Goal: Information Seeking & Learning: Learn about a topic

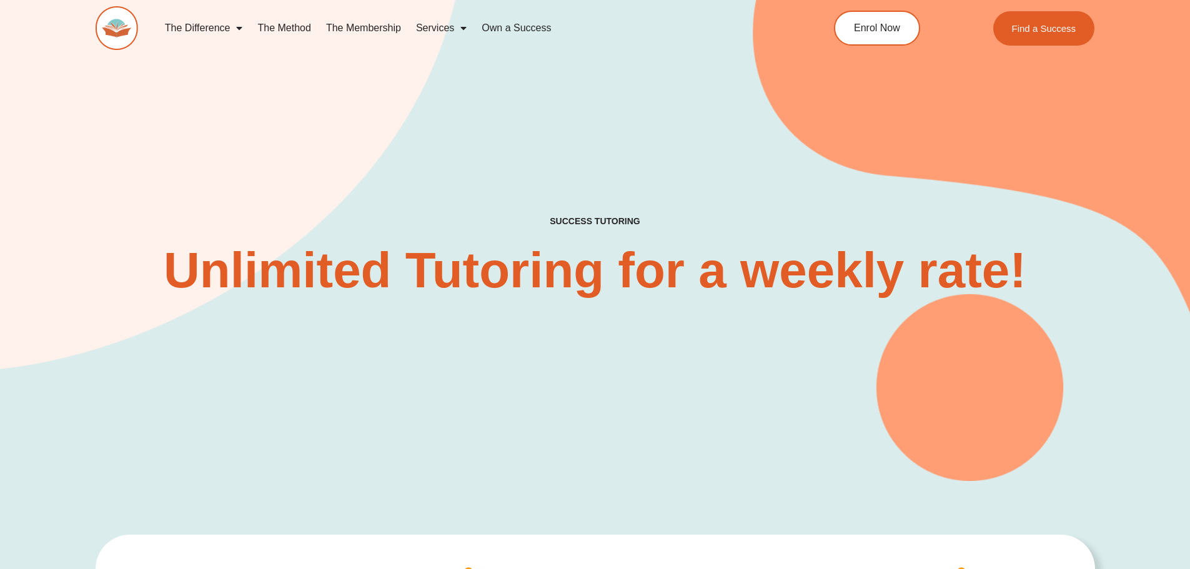
drag, startPoint x: 575, startPoint y: 215, endPoint x: 617, endPoint y: 227, distance: 43.5
click at [592, 219] on div "SUCCESS TUTORING​ Unlimited Tutoring for a weekly rate!" at bounding box center [595, 220] width 999 height 522
click at [652, 238] on div "SUCCESS TUTORING​ Unlimited Tutoring for a weekly rate!" at bounding box center [595, 268] width 999 height 104
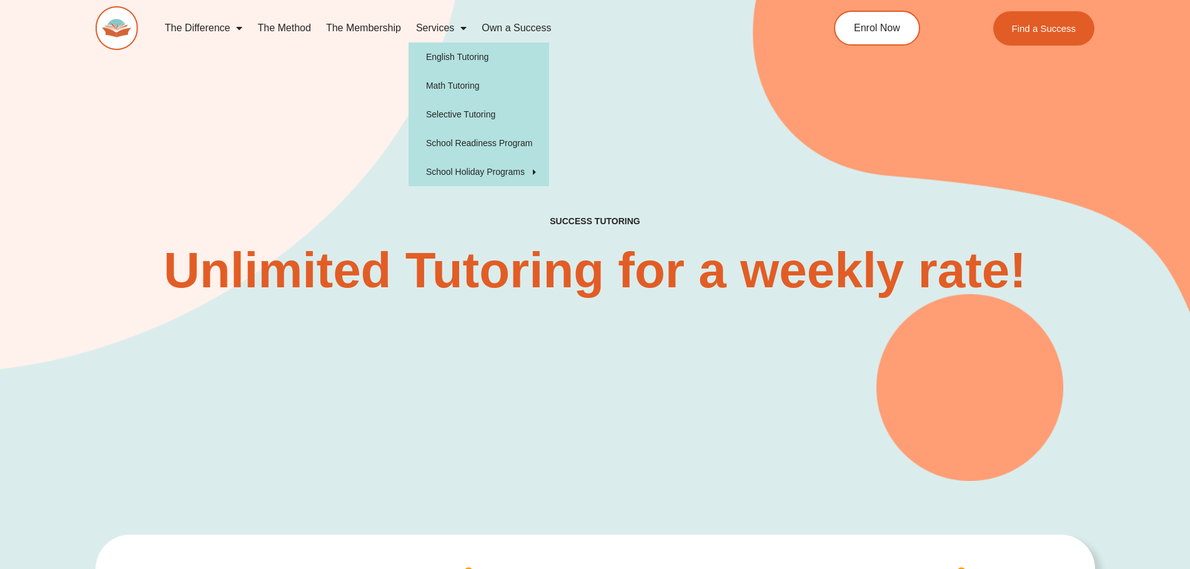
click at [444, 31] on link "Services" at bounding box center [441, 28] width 66 height 29
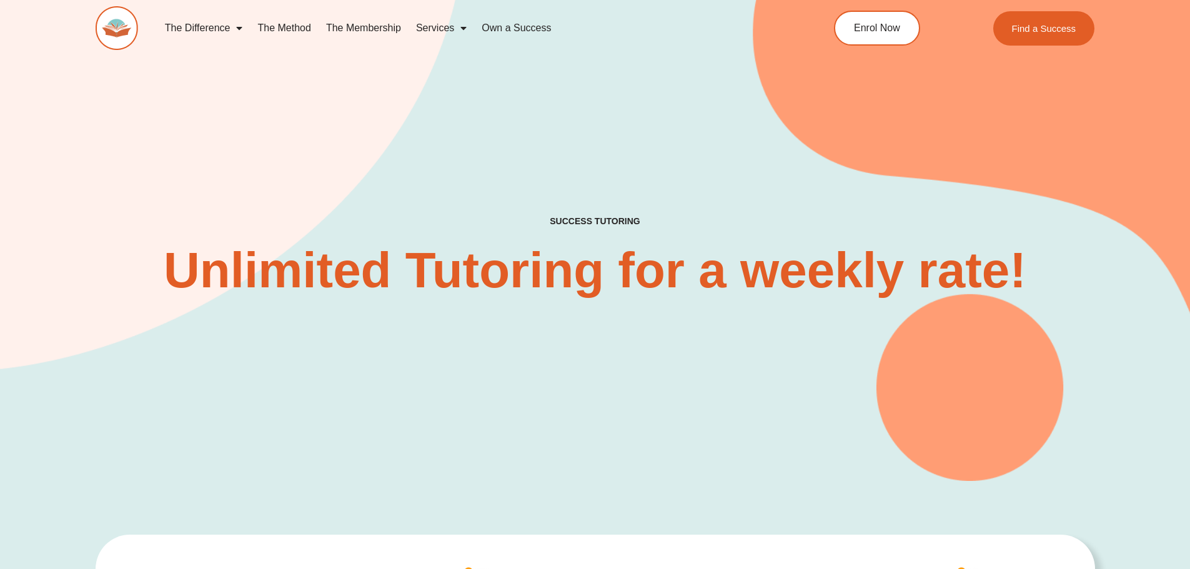
click at [297, 27] on link "The Method" at bounding box center [284, 28] width 68 height 29
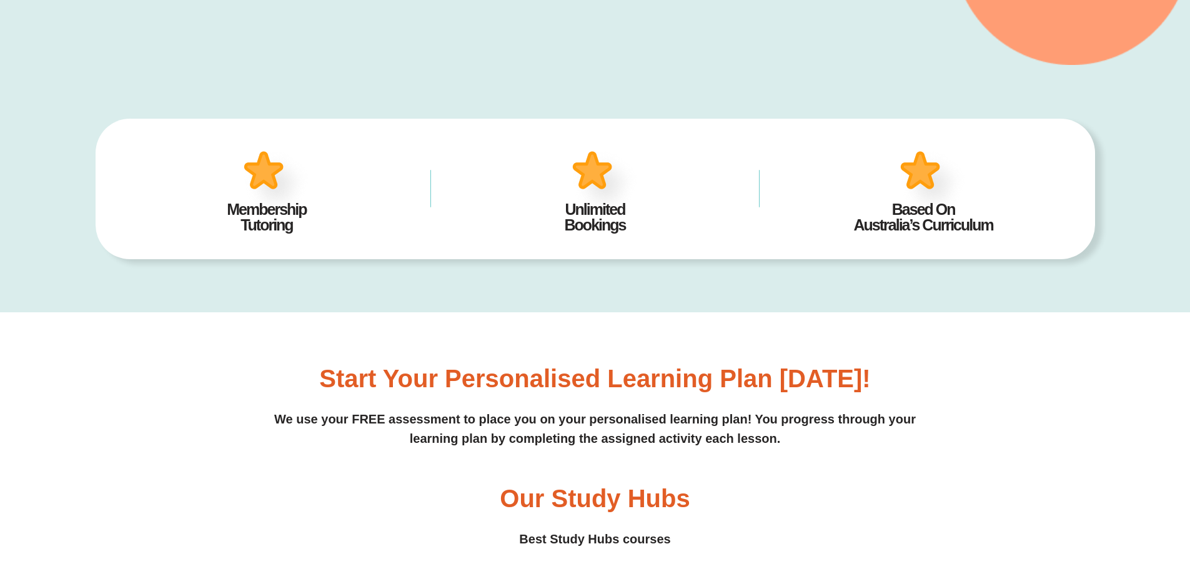
scroll to position [623, 0]
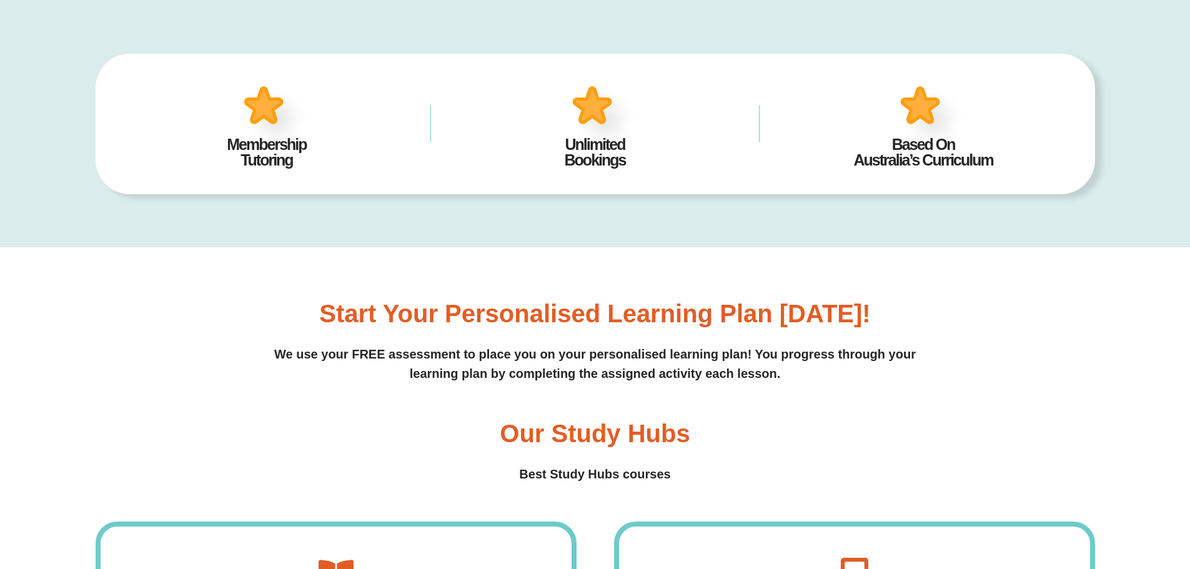
click at [317, 299] on div "Start your personalised learning plan today! We use your FREE assessment to pla…" at bounding box center [595, 533] width 999 height 572
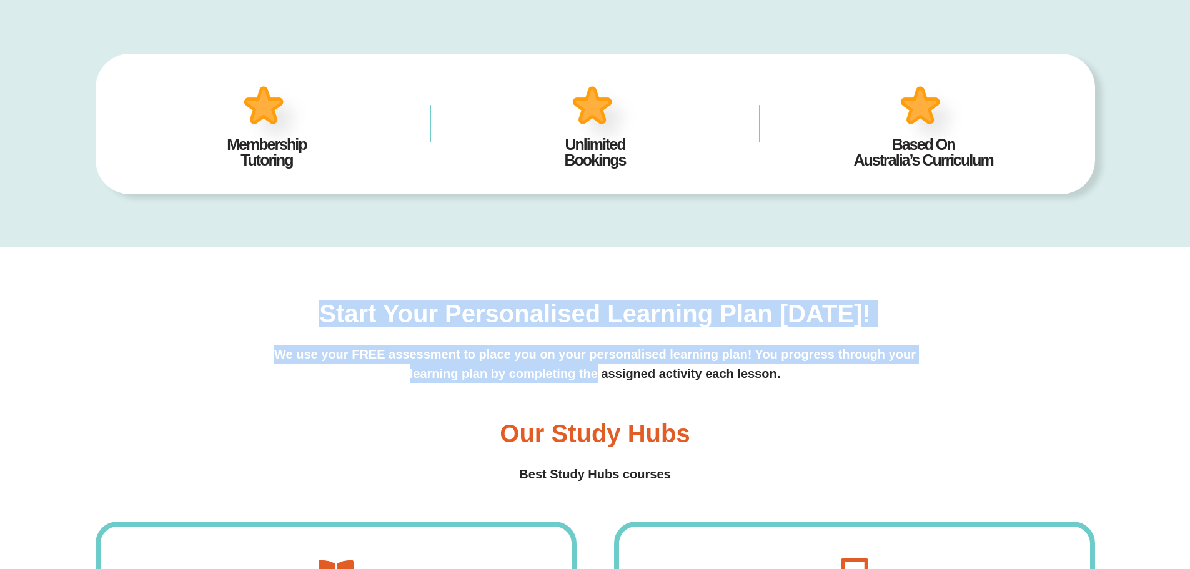
drag, startPoint x: 473, startPoint y: 366, endPoint x: 660, endPoint y: 407, distance: 190.6
click at [646, 405] on div "Start your personalised learning plan today! We use your FREE assessment to pla…" at bounding box center [595, 533] width 999 height 572
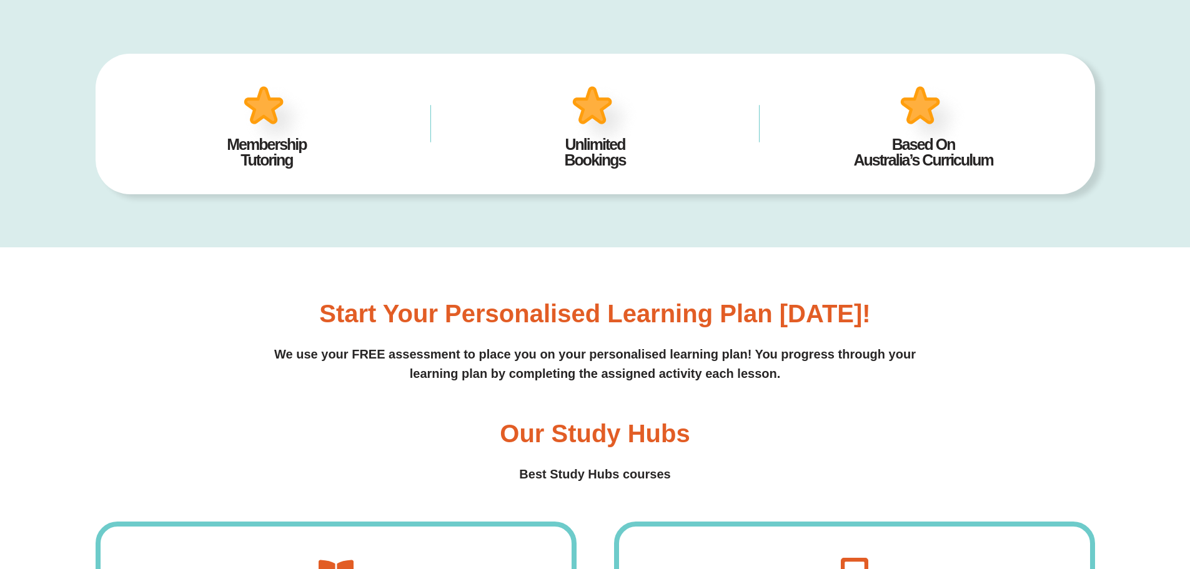
click at [656, 403] on div "Start your personalised learning plan today! We use your FREE assessment to pla…" at bounding box center [595, 533] width 999 height 572
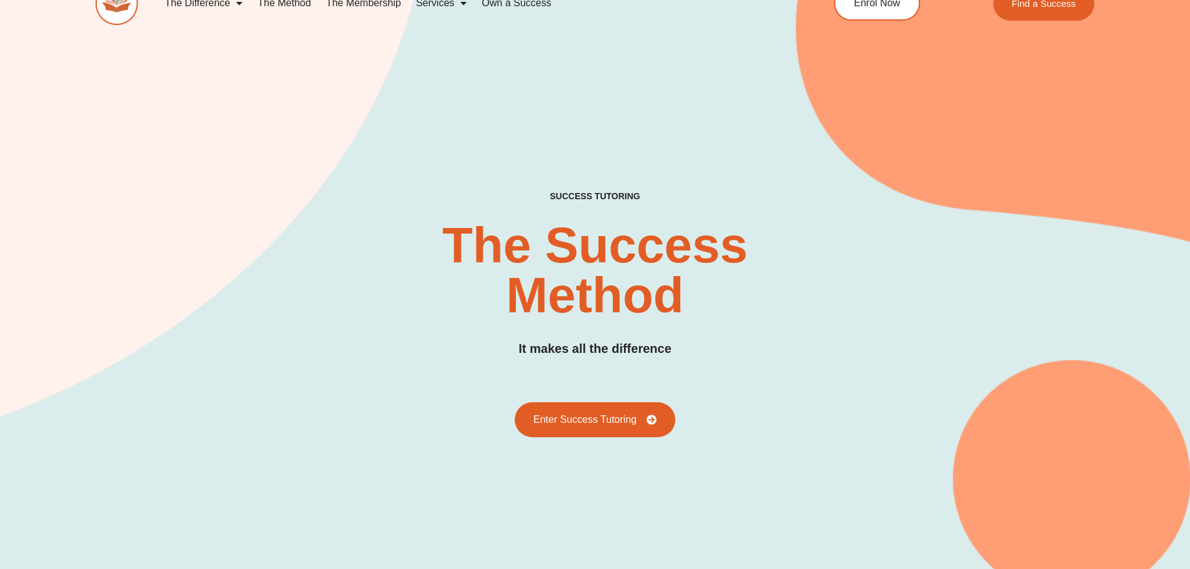
scroll to position [0, 0]
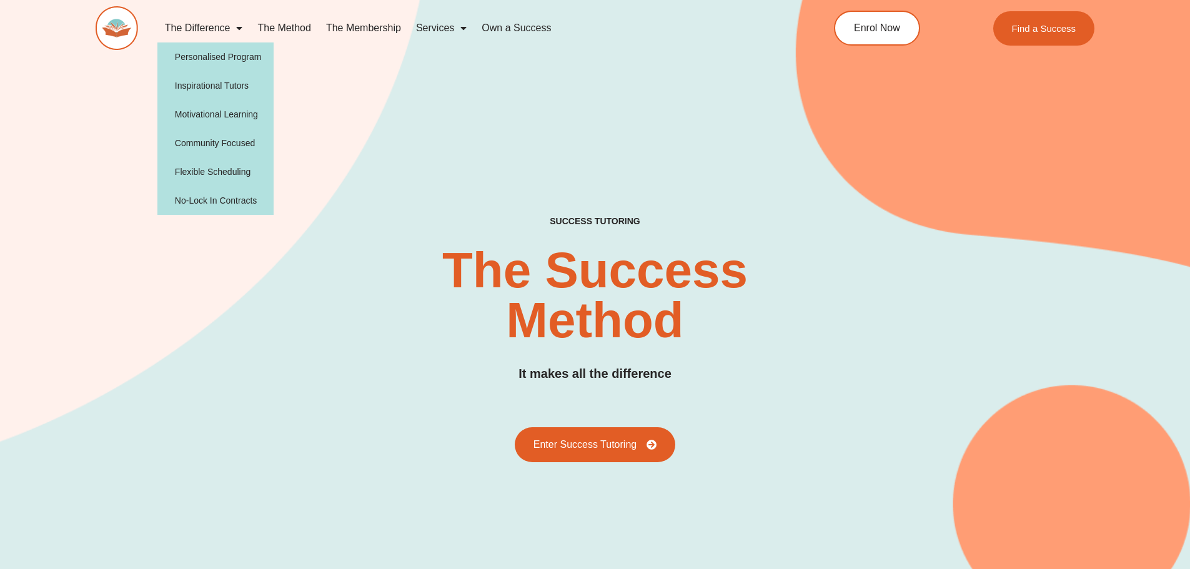
click at [209, 28] on link "The Difference" at bounding box center [203, 28] width 93 height 29
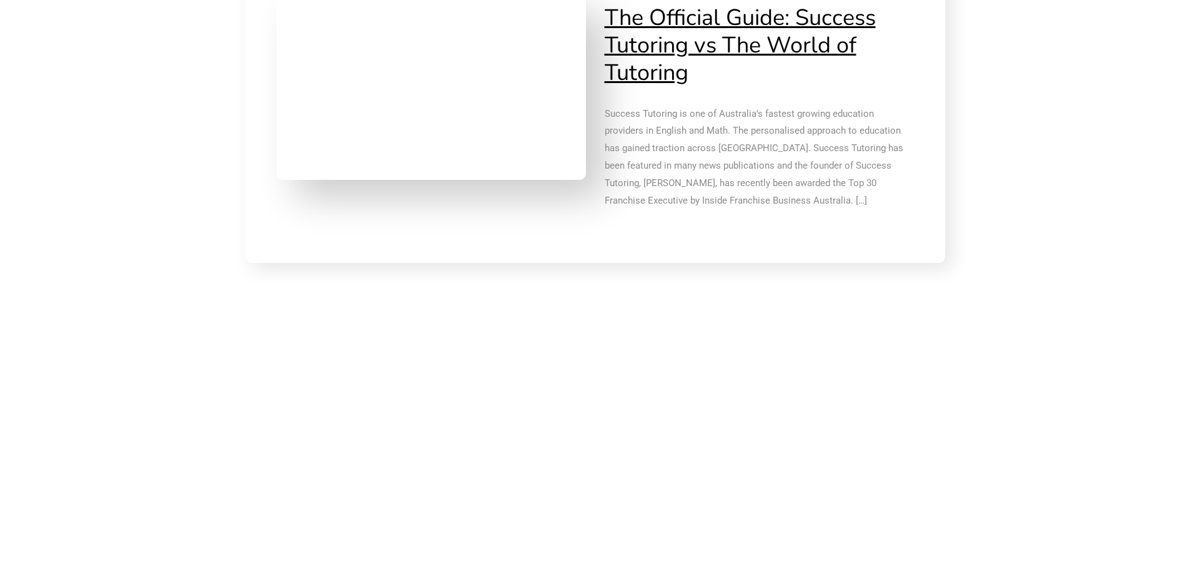
scroll to position [2873, 0]
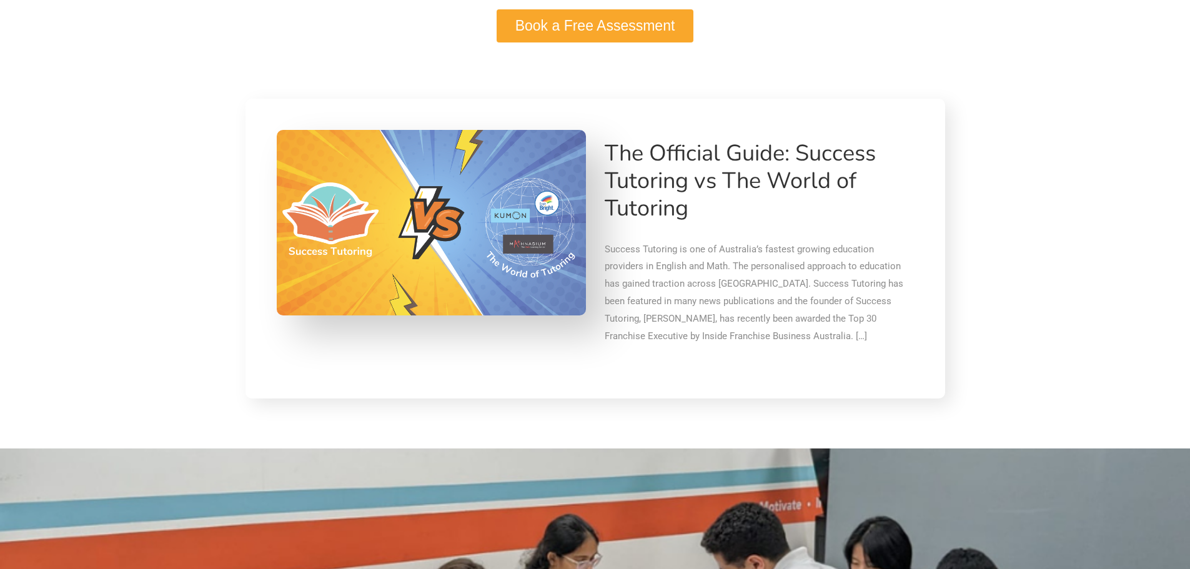
click at [663, 174] on link "The Official Guide: Success Tutoring vs The World of Tutoring" at bounding box center [740, 181] width 271 height 86
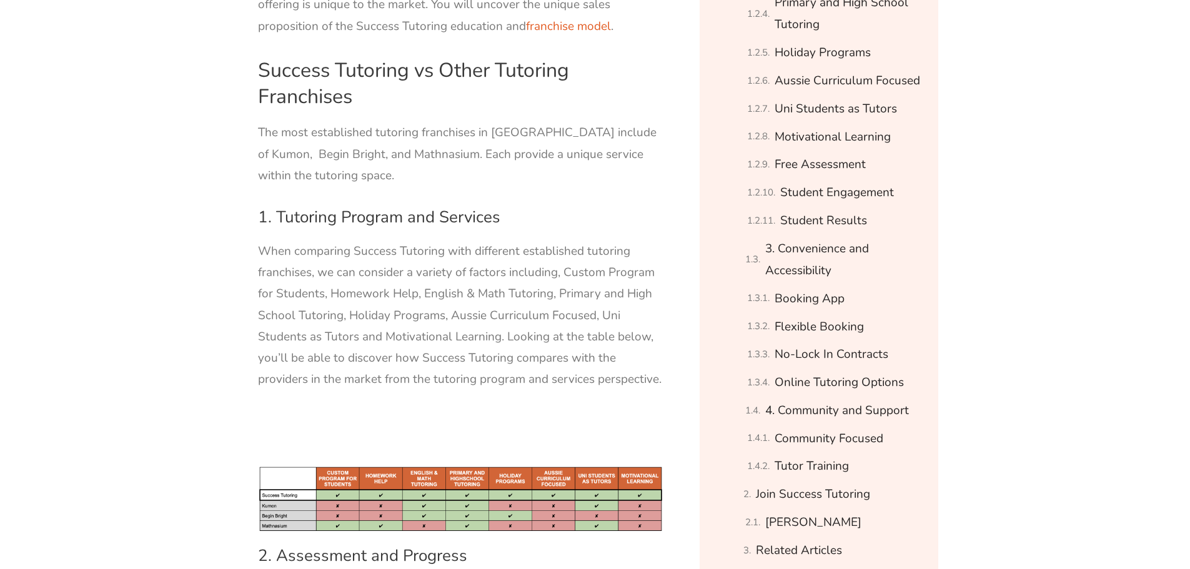
scroll to position [1062, 0]
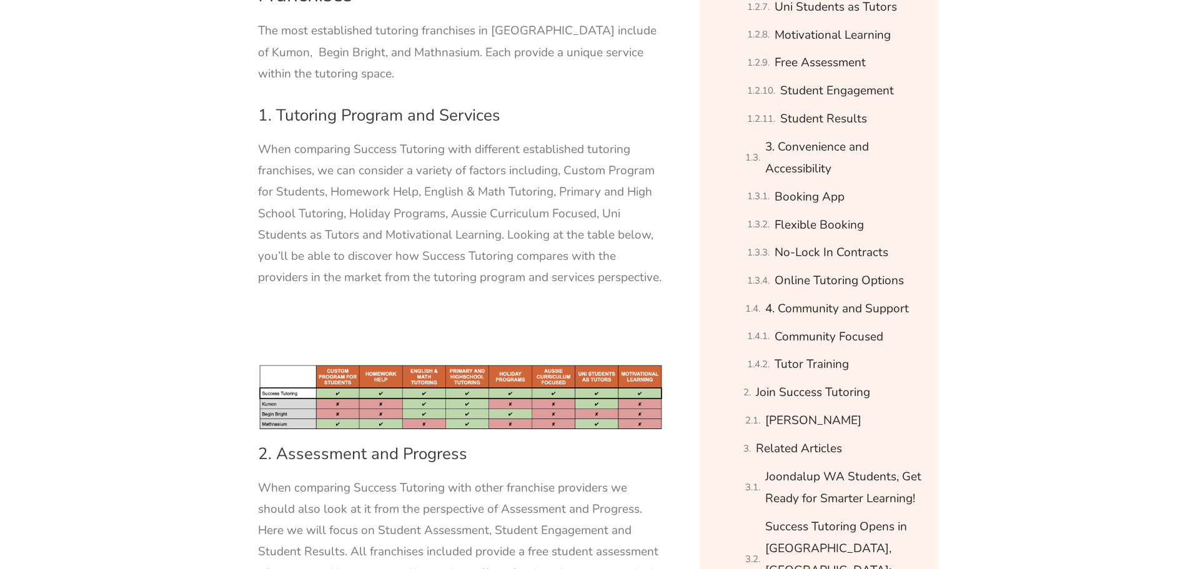
scroll to position [1187, 0]
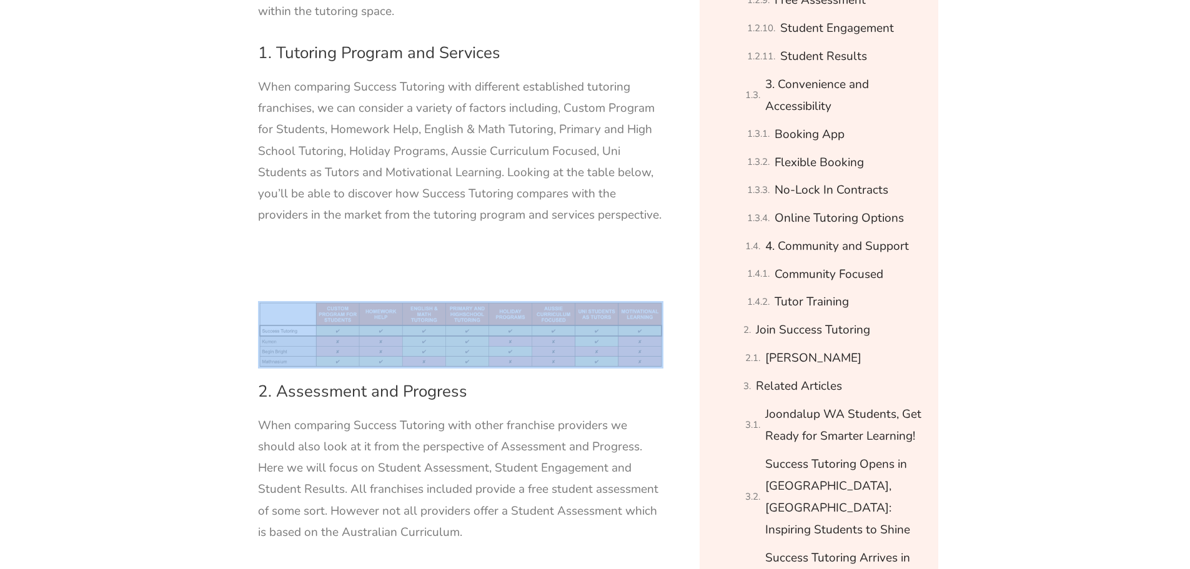
drag, startPoint x: 667, startPoint y: 299, endPoint x: 422, endPoint y: 284, distance: 245.3
click at [428, 280] on div "Success Tutoring is one of Australia’s fastest growing education providers in E…" at bounding box center [461, 3] width 418 height 743
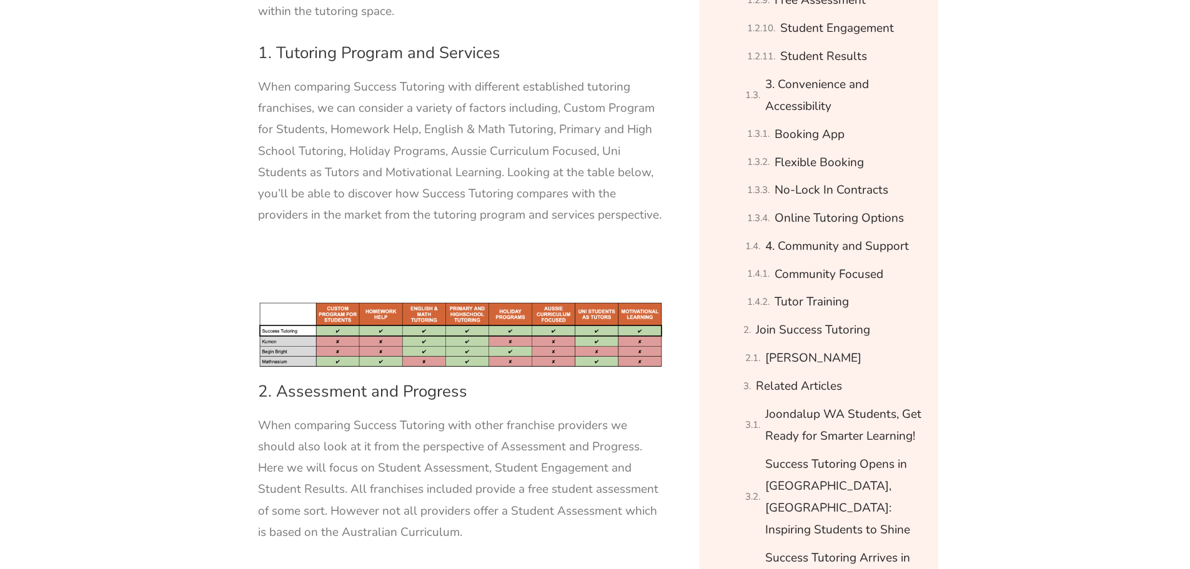
click at [492, 457] on p "When comparing Success Tutoring with other franchise providers we should also l…" at bounding box center [461, 479] width 406 height 128
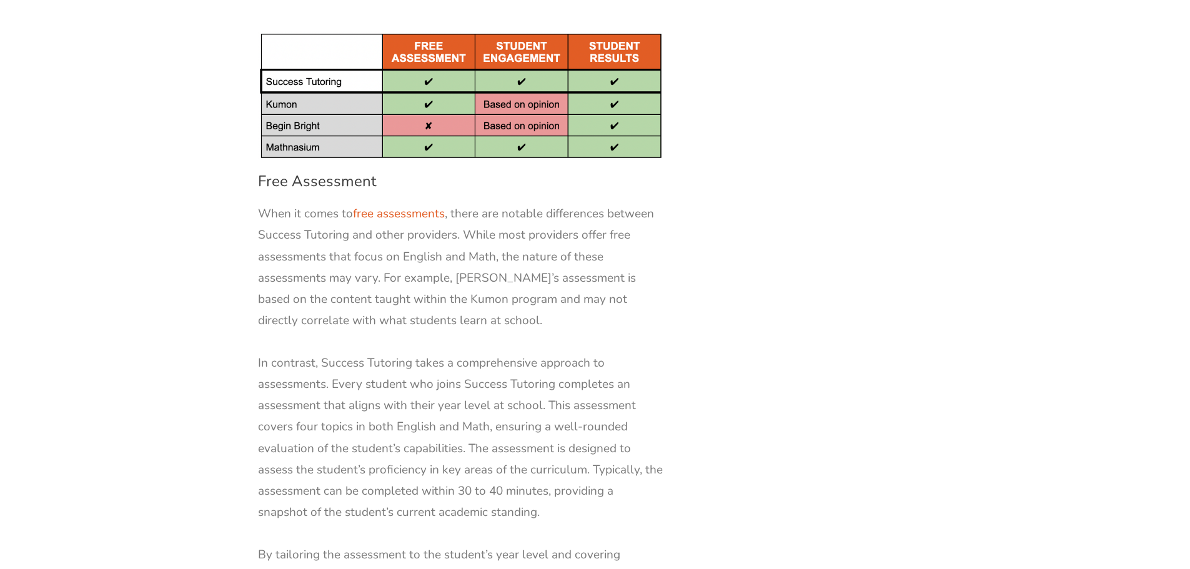
scroll to position [4497, 0]
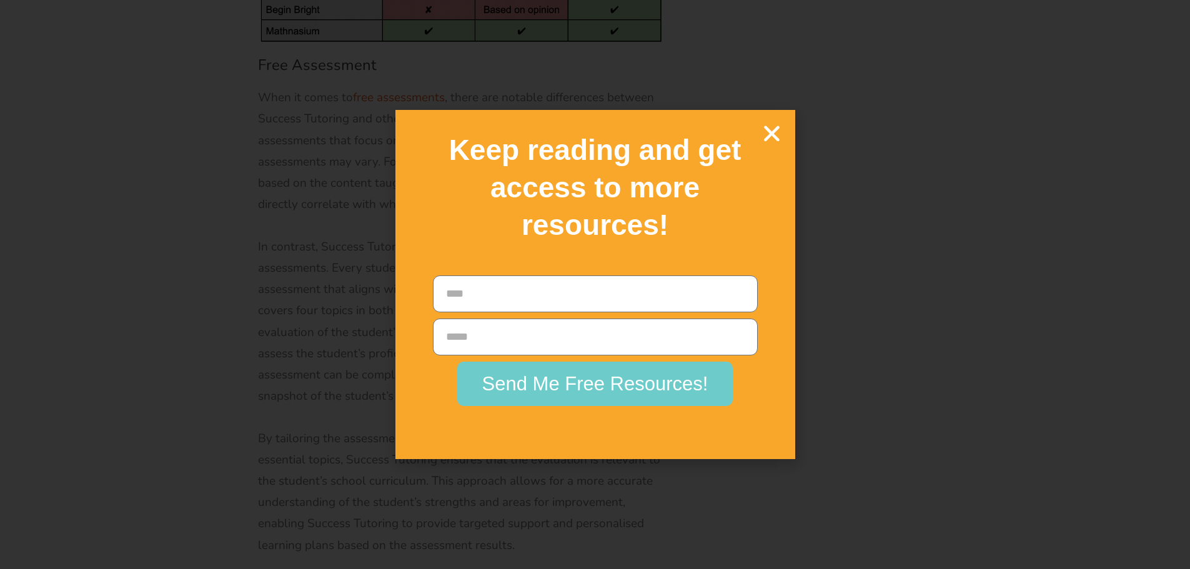
click at [771, 134] on icon "Close" at bounding box center [772, 133] width 22 height 22
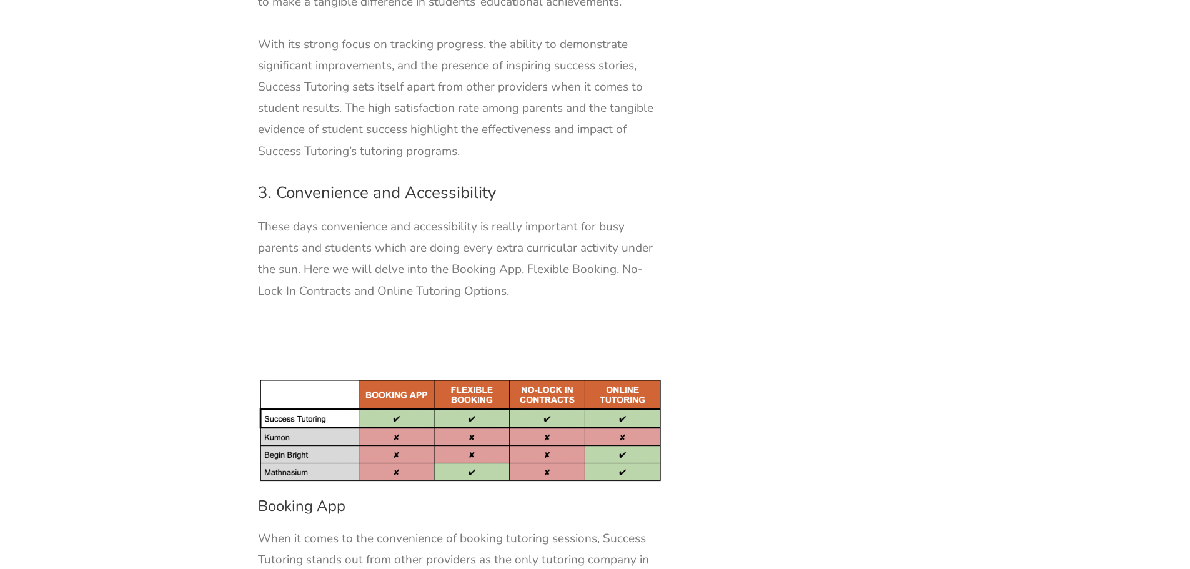
drag, startPoint x: 483, startPoint y: 362, endPoint x: 475, endPoint y: 428, distance: 67.4
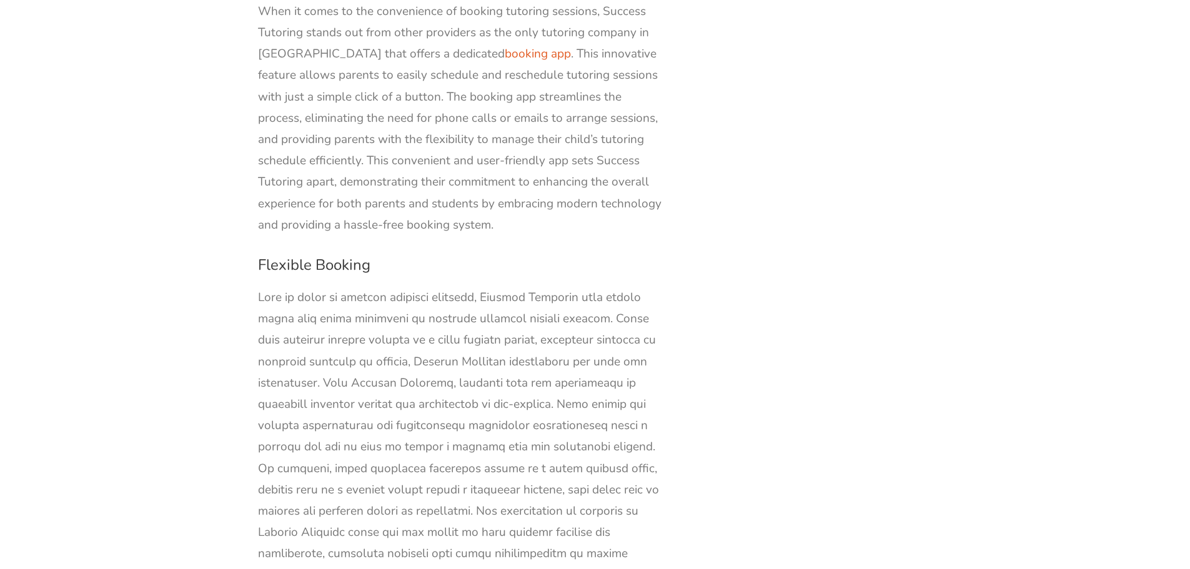
drag, startPoint x: 478, startPoint y: 421, endPoint x: 504, endPoint y: 112, distance: 310.3
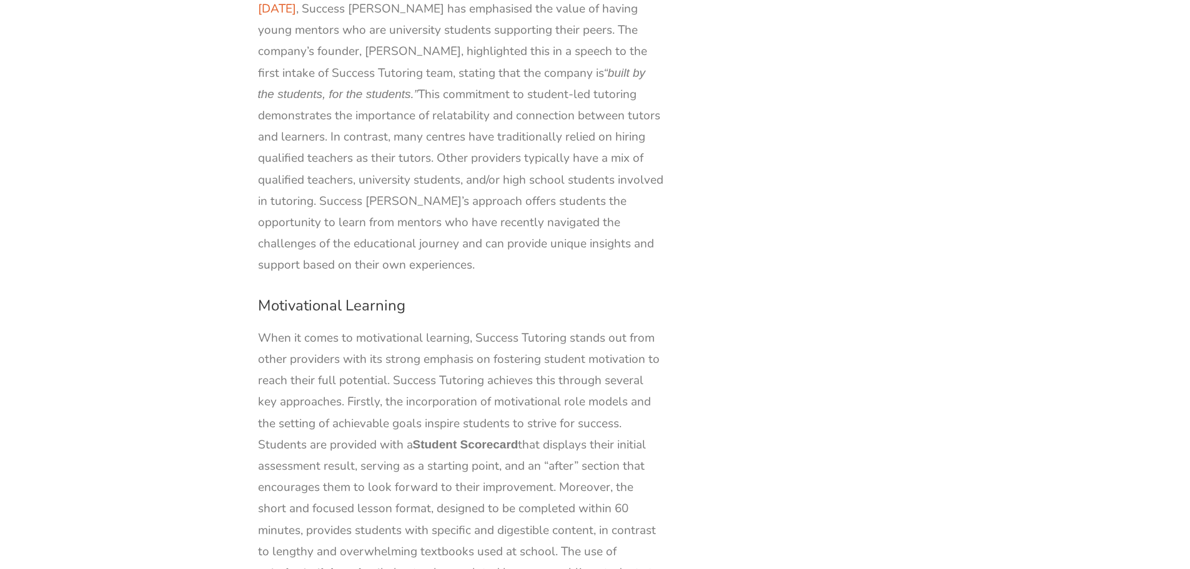
drag, startPoint x: 515, startPoint y: 380, endPoint x: 465, endPoint y: 113, distance: 271.9
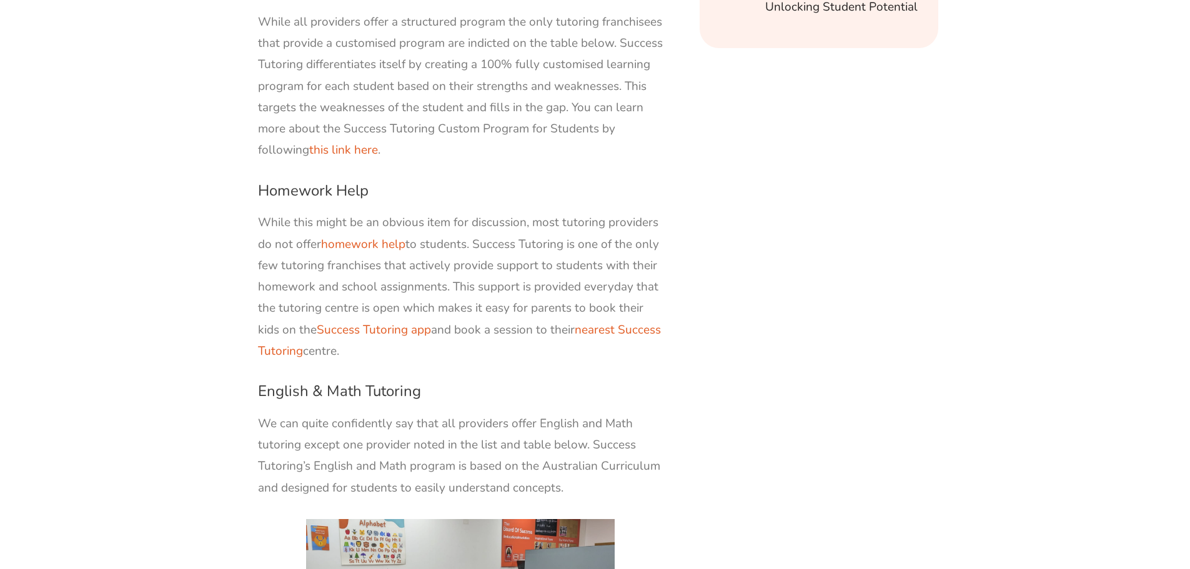
scroll to position [0, 0]
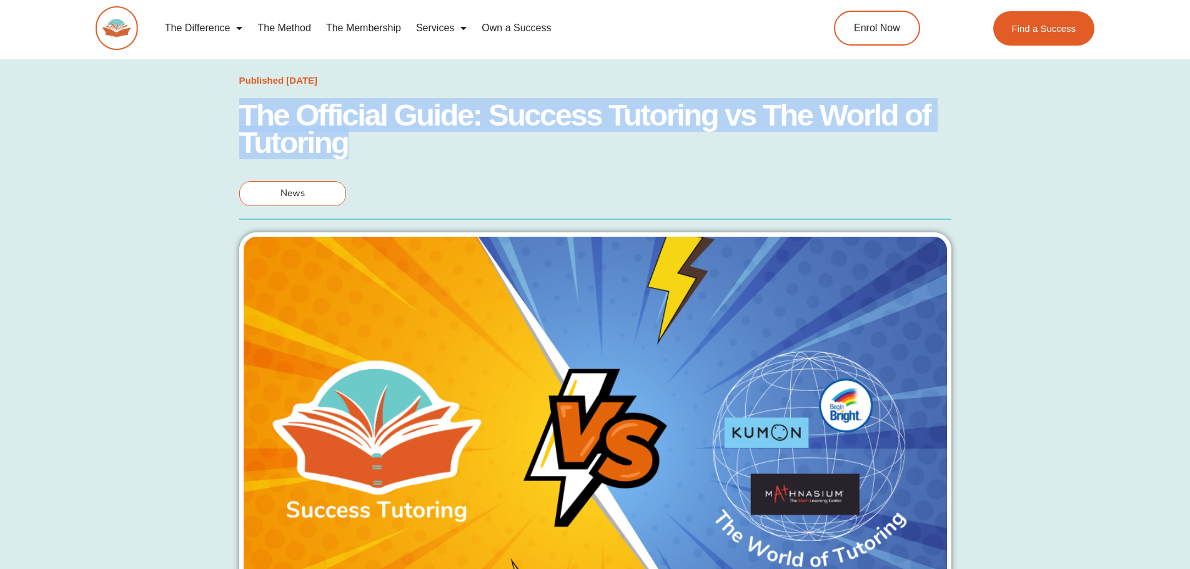
drag, startPoint x: 252, startPoint y: 109, endPoint x: 493, endPoint y: 181, distance: 251.7
click at [493, 181] on div "Published [DATE] The Official Guide: Success Tutoring vs The World of Tutoring …" at bounding box center [595, 395] width 712 height 658
click at [490, 178] on div "Published [DATE] The Official Guide: Success Tutoring vs The World of Tutoring …" at bounding box center [595, 395] width 712 height 658
drag, startPoint x: 296, startPoint y: 105, endPoint x: 205, endPoint y: 76, distance: 95.6
click at [205, 76] on div "Published [DATE] The Official Guide: Success Tutoring vs The World of Tutoring …" at bounding box center [594, 395] width 1177 height 658
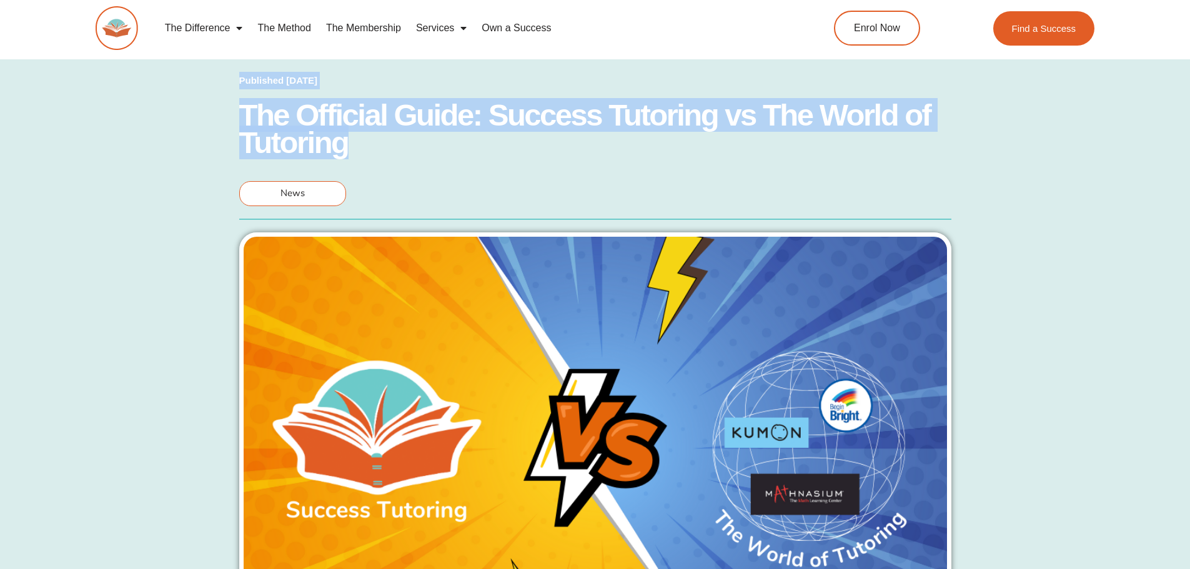
click at [215, 82] on div "Published [DATE] The Official Guide: Success Tutoring vs The World of Tutoring …" at bounding box center [594, 395] width 1177 height 658
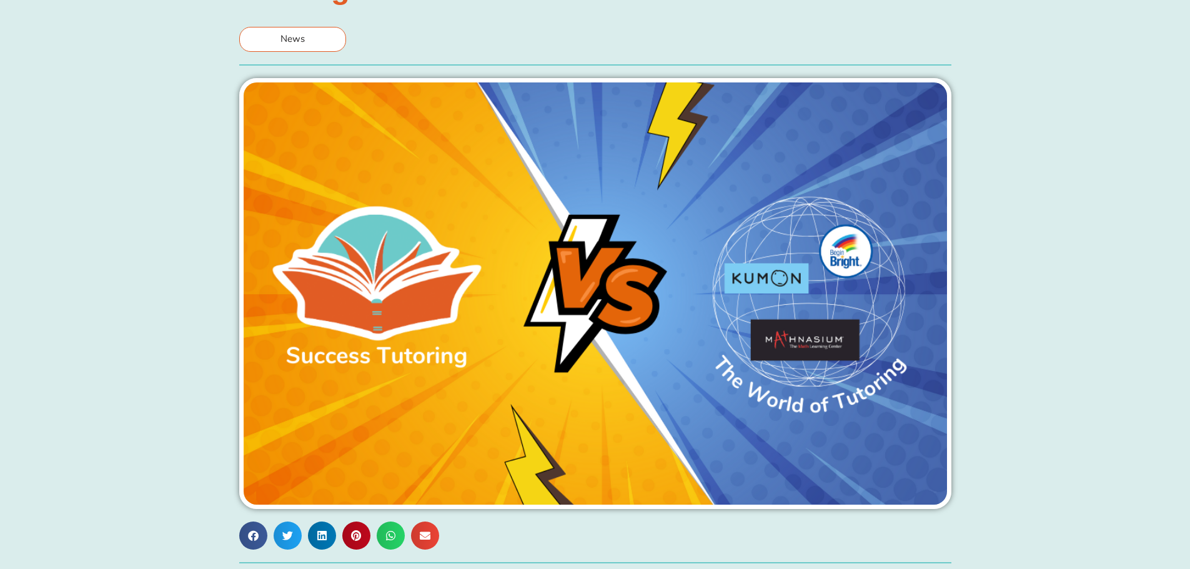
scroll to position [500, 0]
